Goal: Transaction & Acquisition: Subscribe to service/newsletter

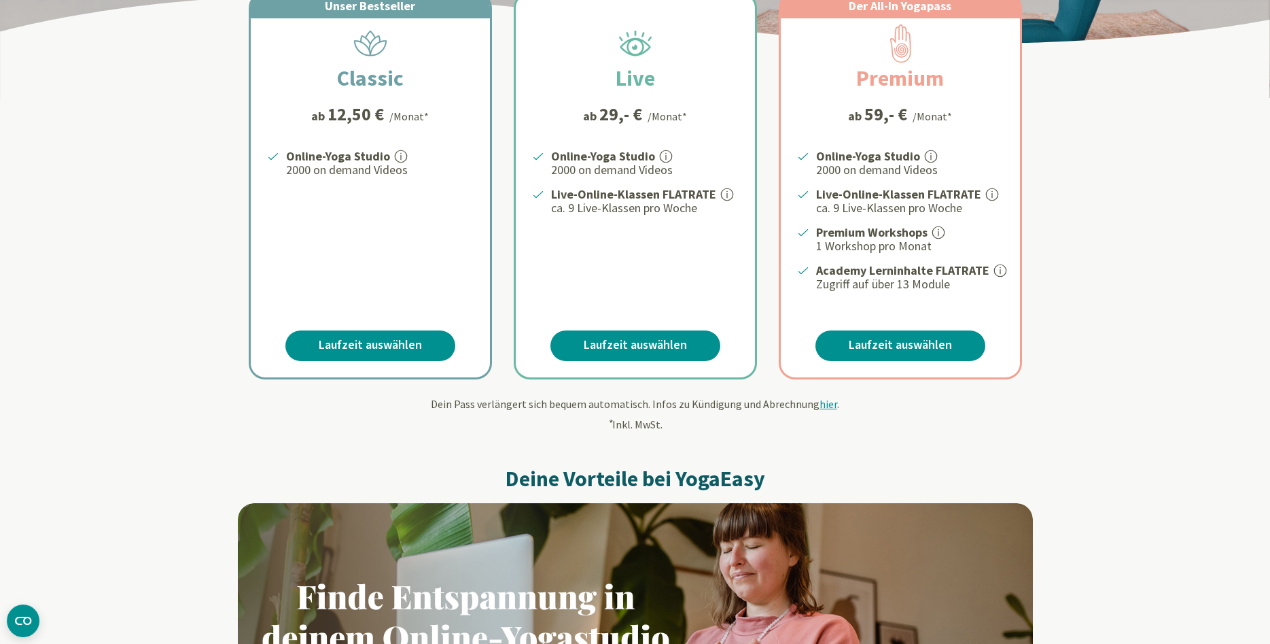
scroll to position [277, 0]
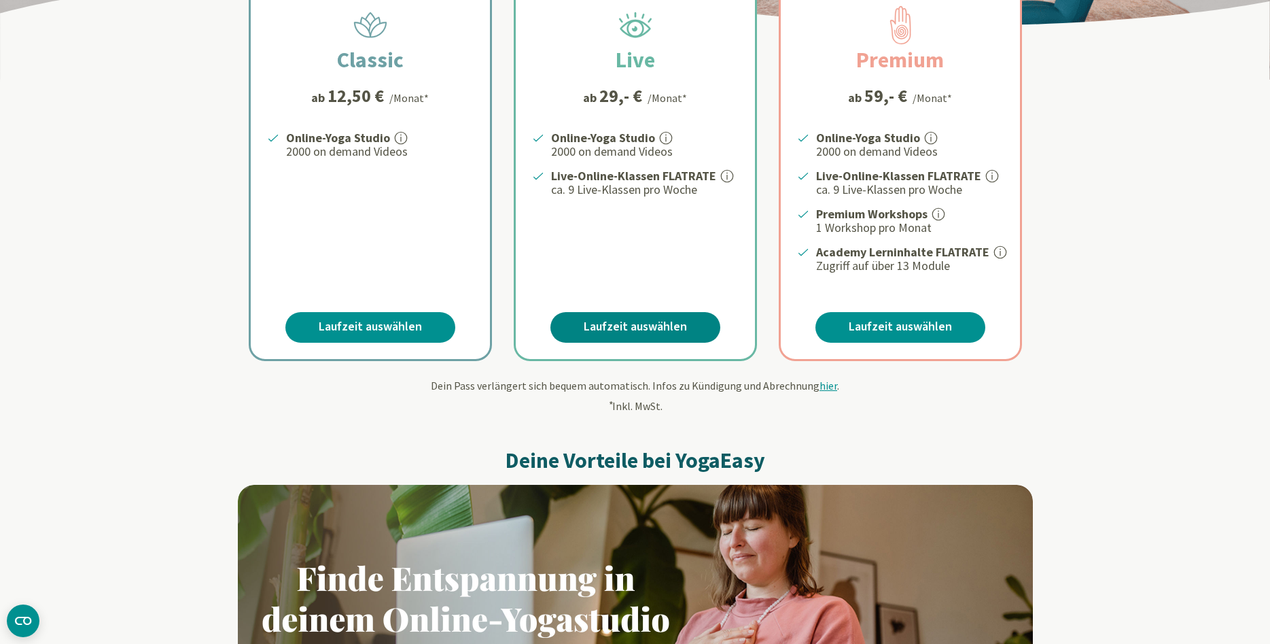
click at [627, 322] on link "Laufzeit auswählen" at bounding box center [635, 327] width 170 height 31
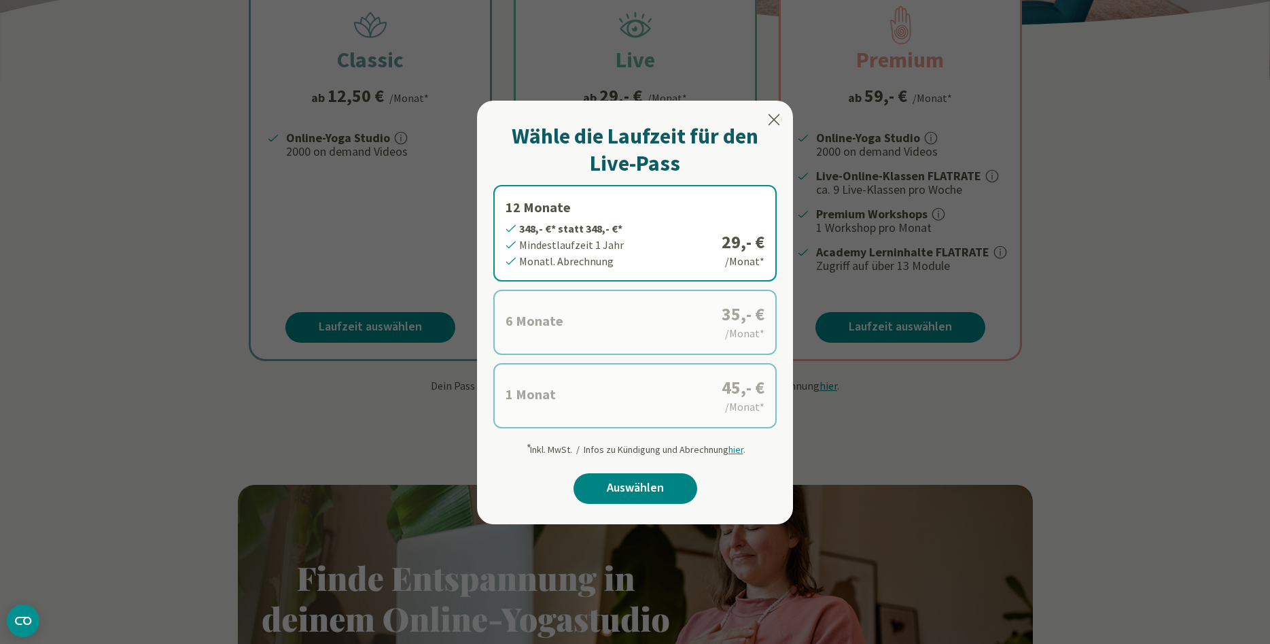
click at [601, 489] on link "Auswählen" at bounding box center [636, 488] width 124 height 31
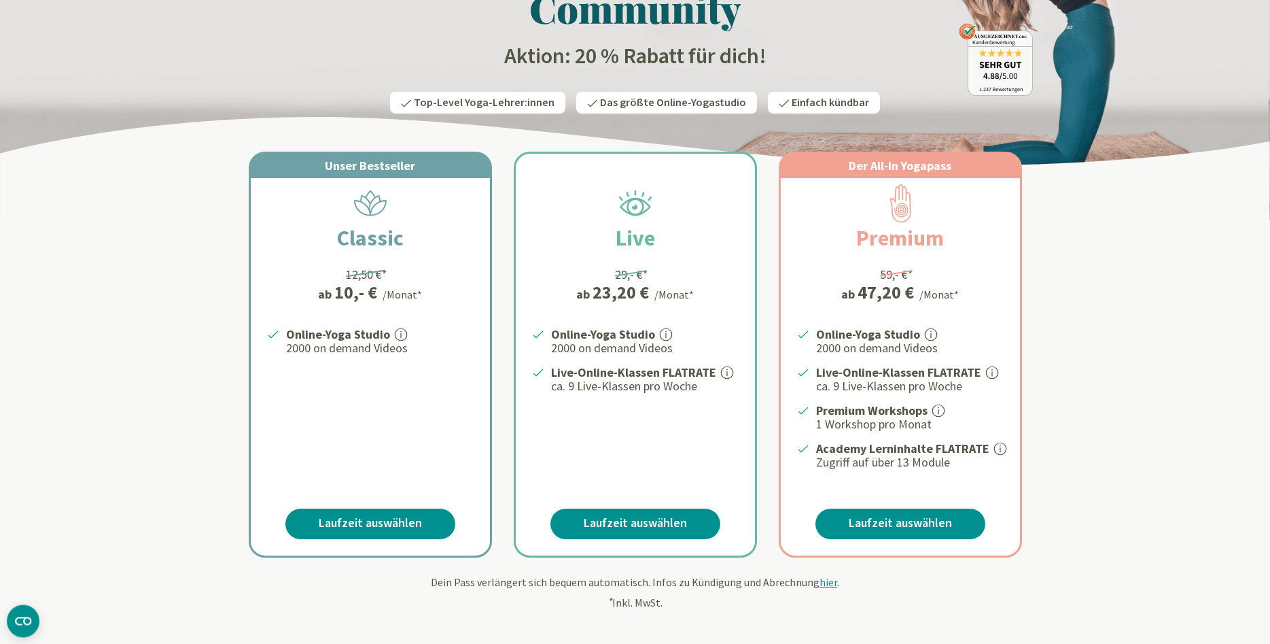
scroll to position [139, 0]
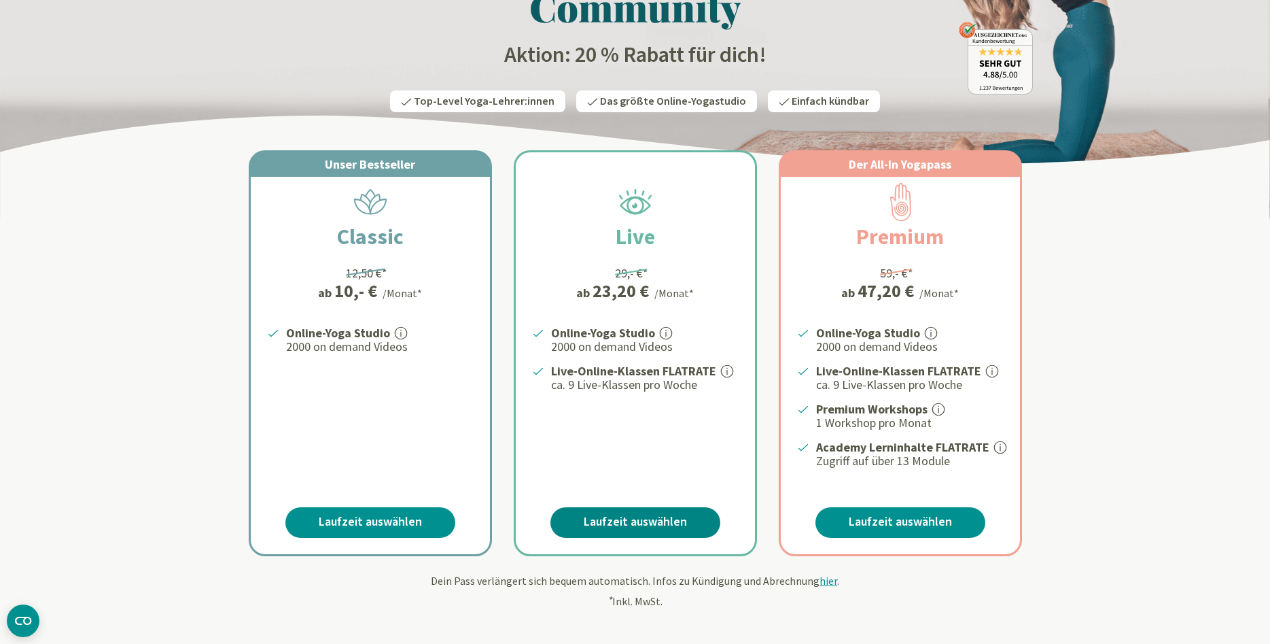
click at [628, 520] on link "Laufzeit auswählen" at bounding box center [635, 522] width 170 height 31
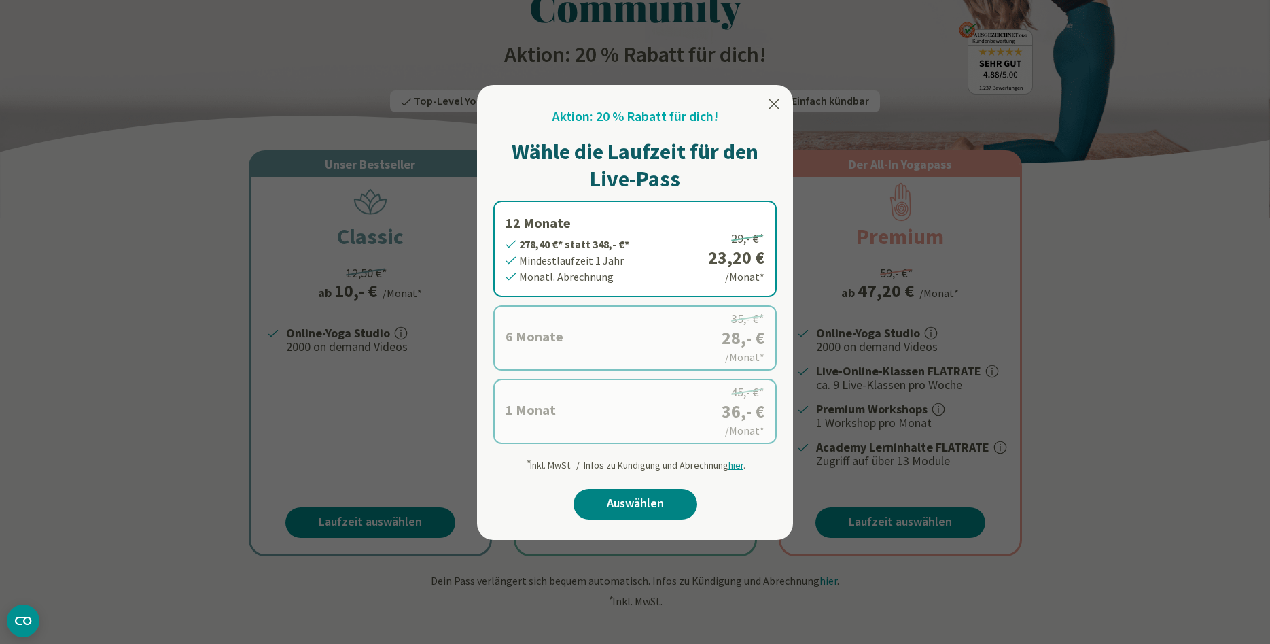
click at [657, 509] on link "Auswählen" at bounding box center [636, 504] width 124 height 31
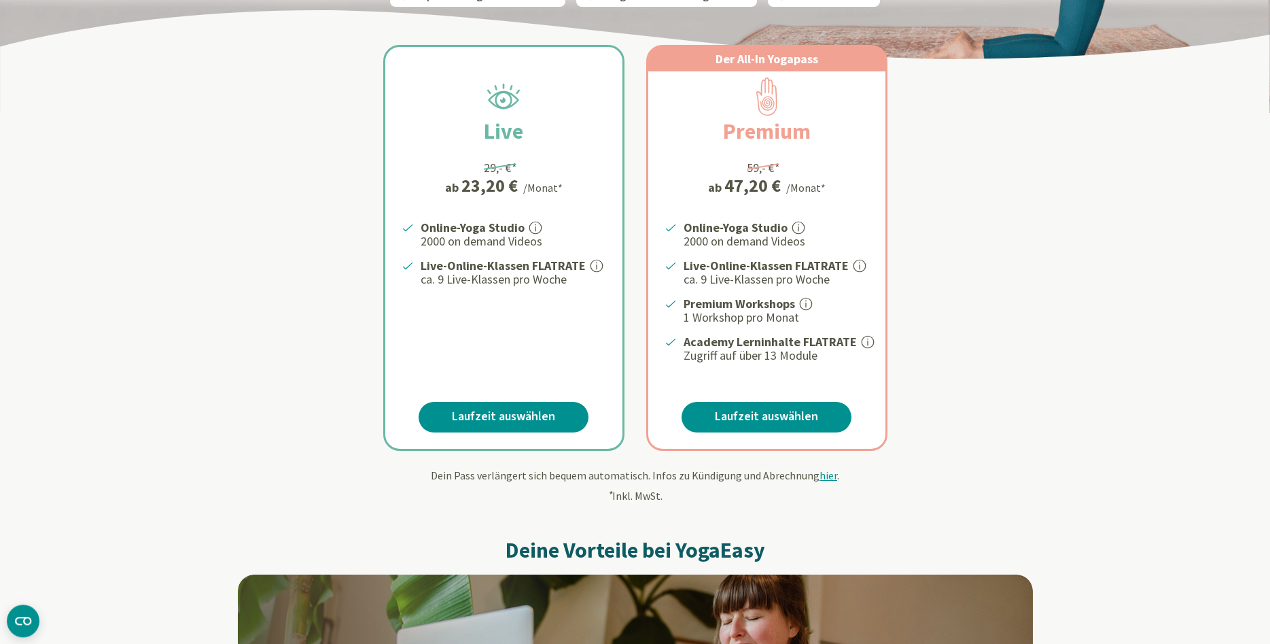
scroll to position [347, 0]
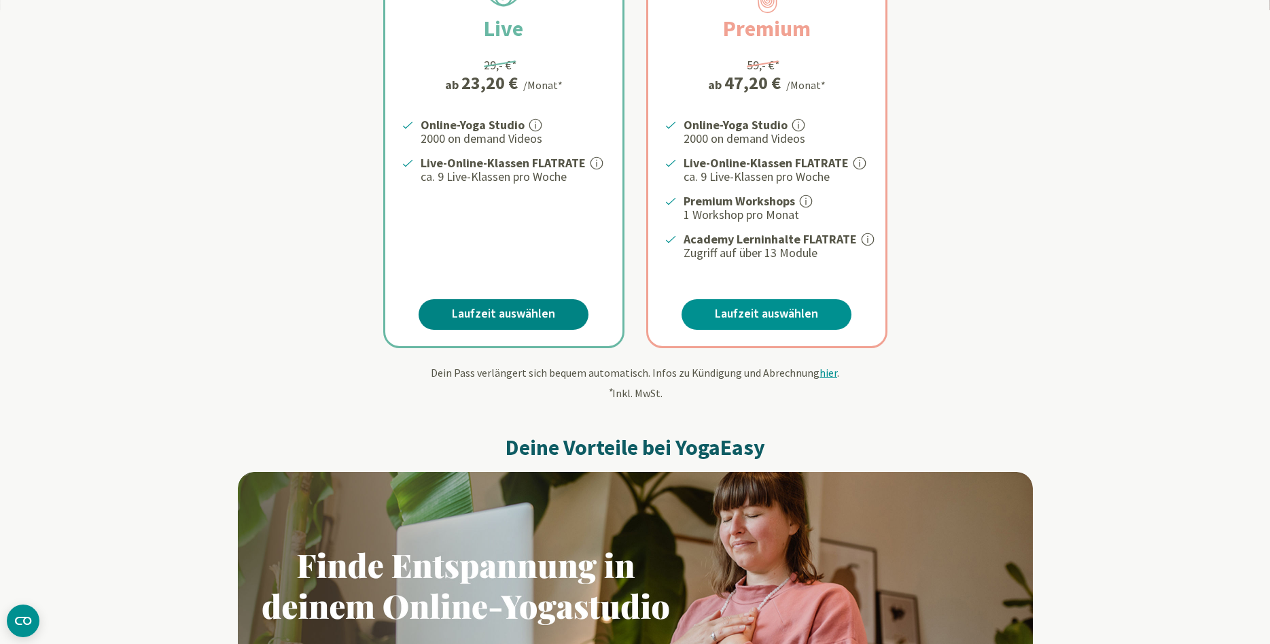
click at [499, 306] on link "Laufzeit auswählen" at bounding box center [504, 314] width 170 height 31
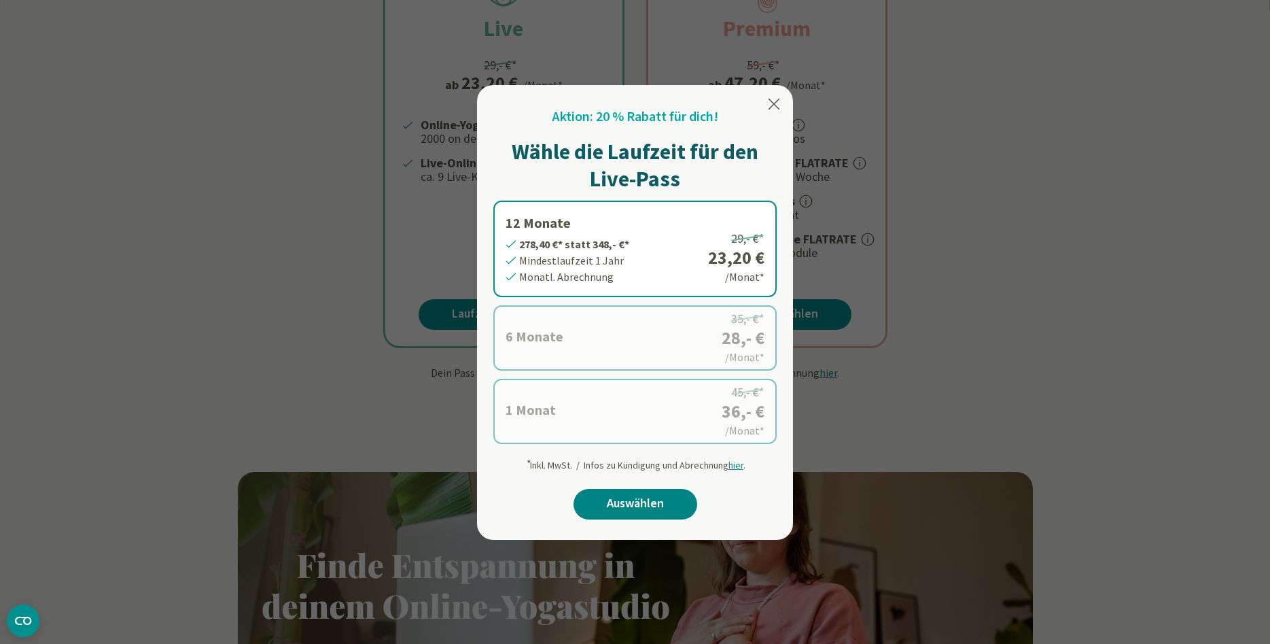
click at [603, 515] on link "Auswählen" at bounding box center [636, 504] width 124 height 31
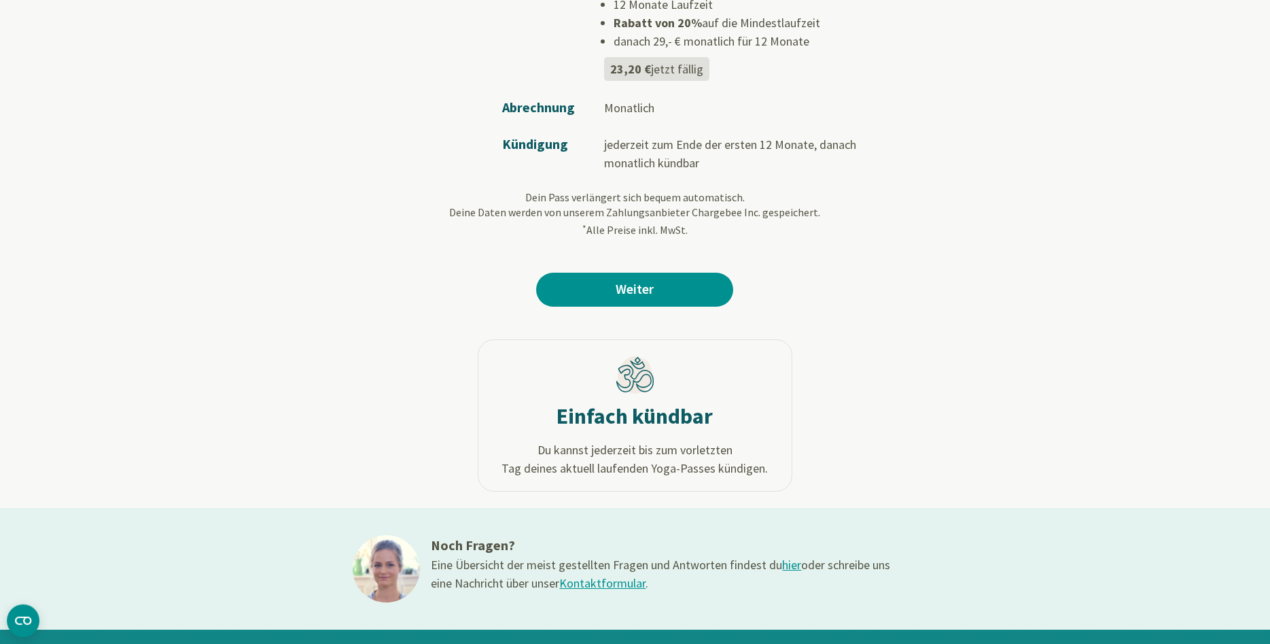
scroll to position [277, 0]
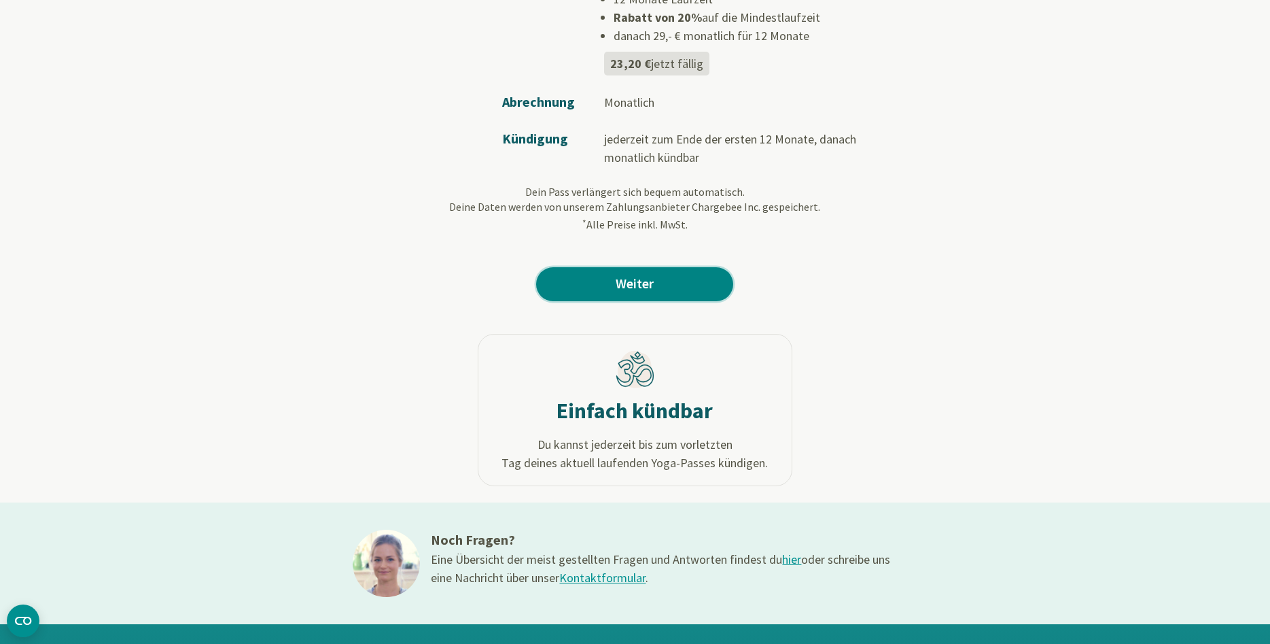
click at [650, 267] on link "Weiter" at bounding box center [634, 284] width 197 height 34
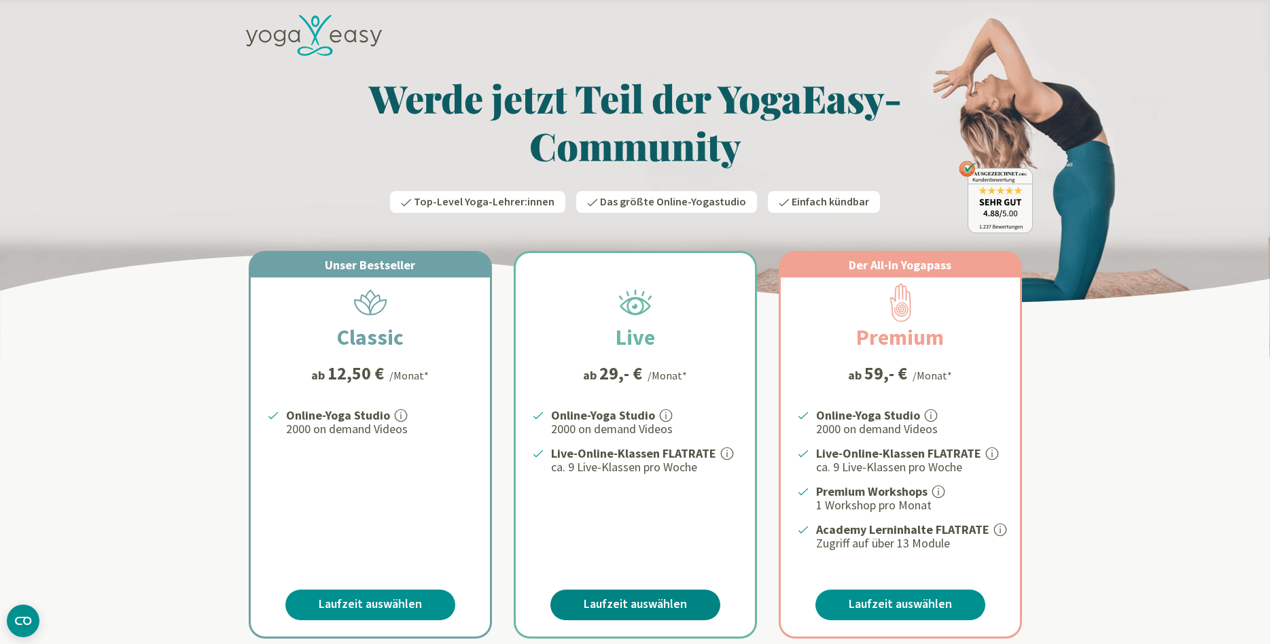
click at [577, 603] on link "Laufzeit auswählen" at bounding box center [635, 604] width 170 height 31
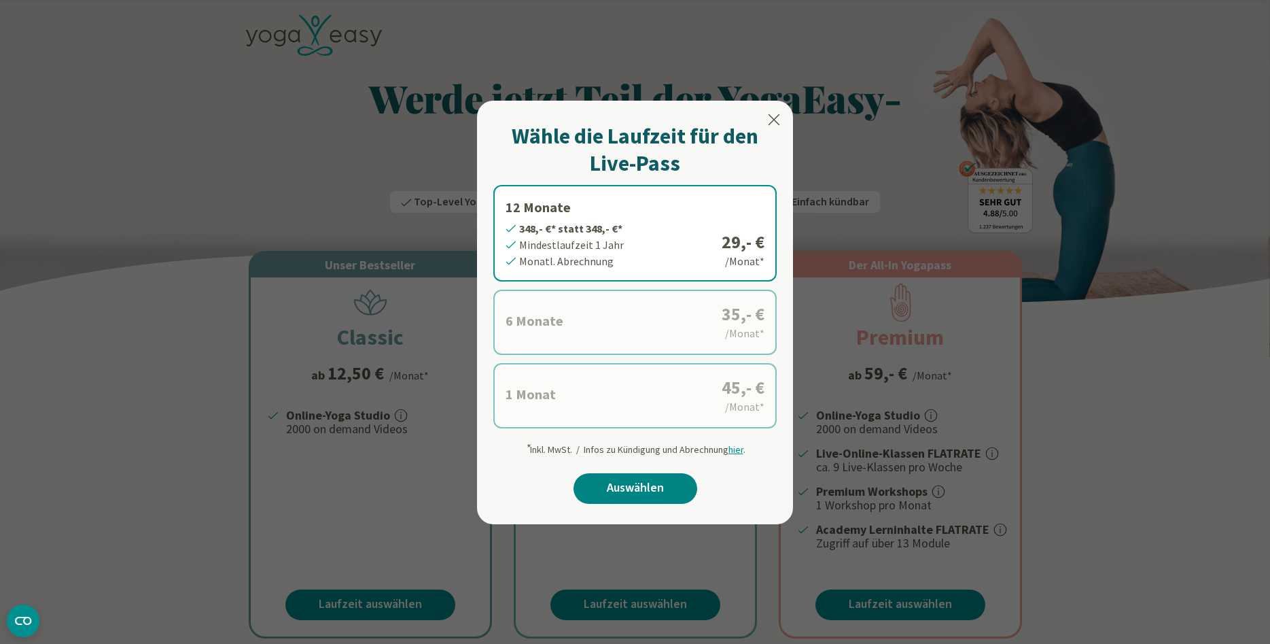
click at [646, 494] on link "Auswählen" at bounding box center [636, 488] width 124 height 31
